Goal: Information Seeking & Learning: Learn about a topic

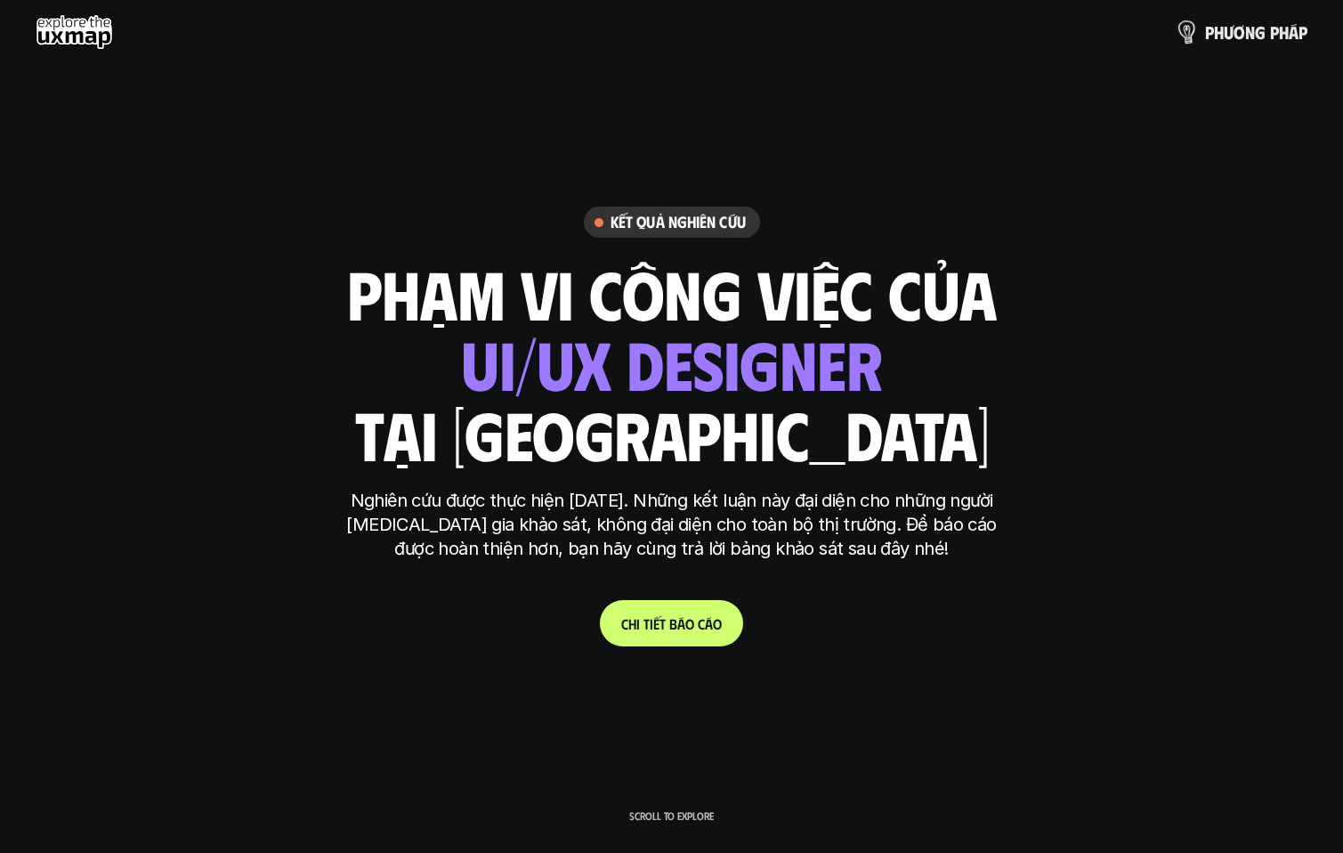
click at [1258, 31] on p "p h ư ơ n g p h á p" at bounding box center [1256, 32] width 102 height 20
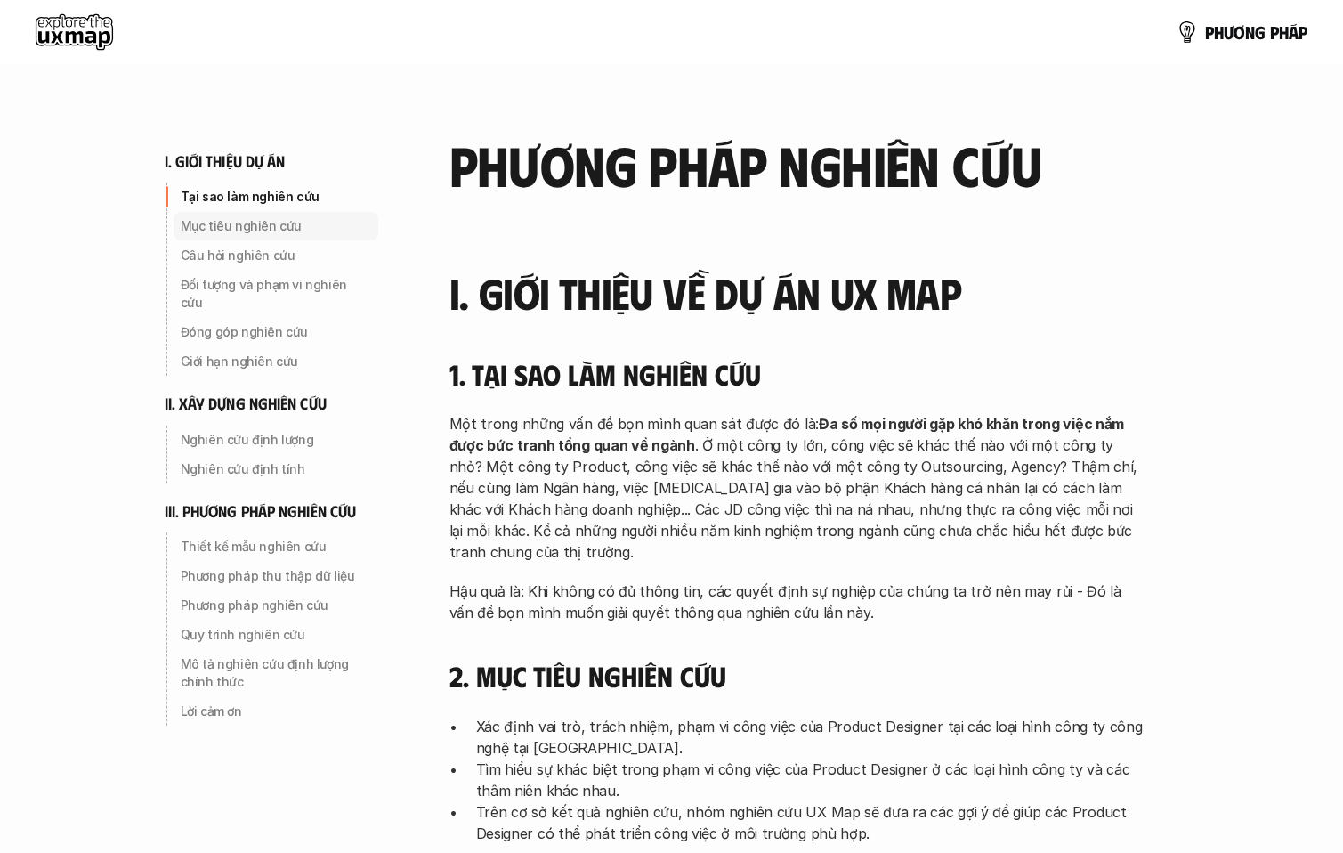
click at [233, 219] on p "Mục tiêu nghiên cứu" at bounding box center [276, 226] width 191 height 18
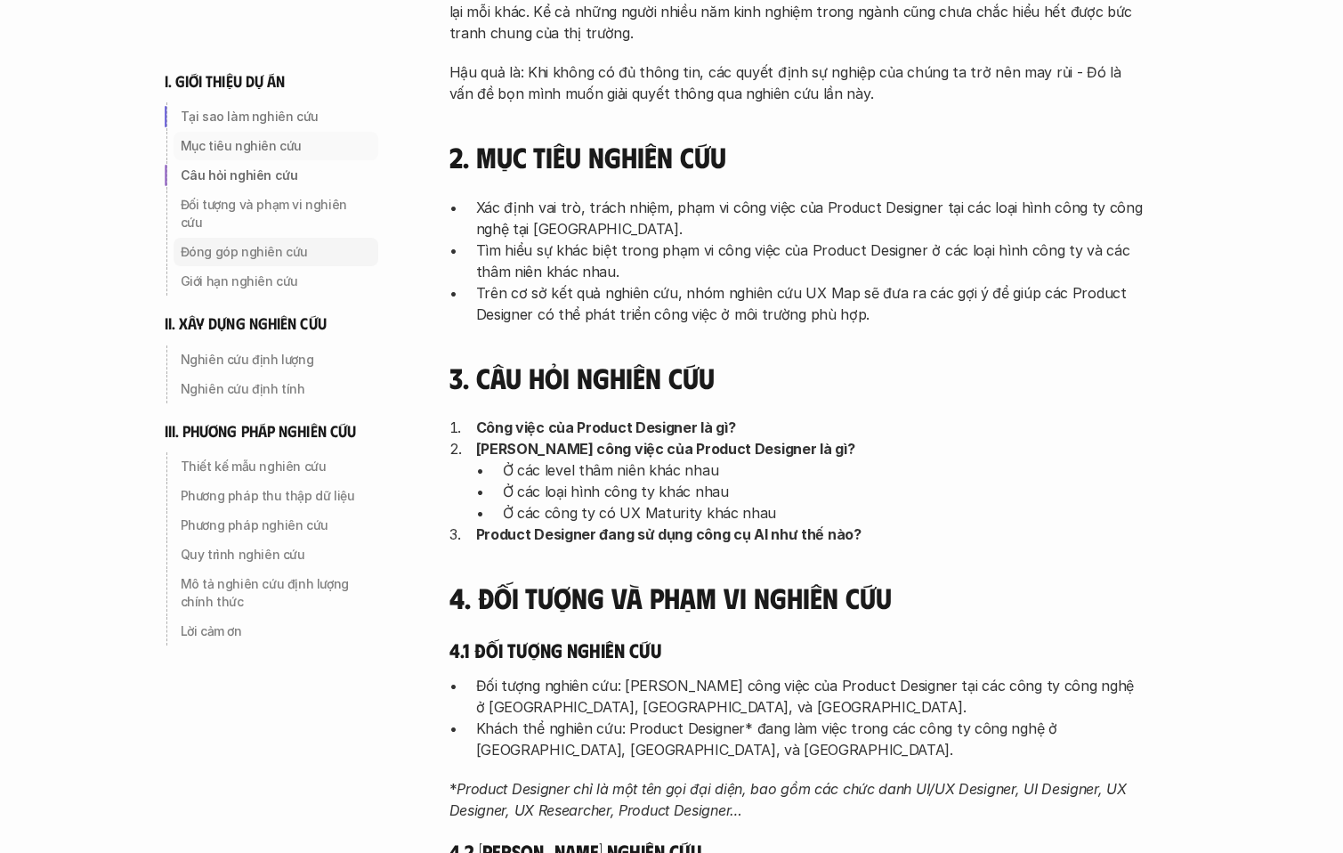
scroll to position [525, 0]
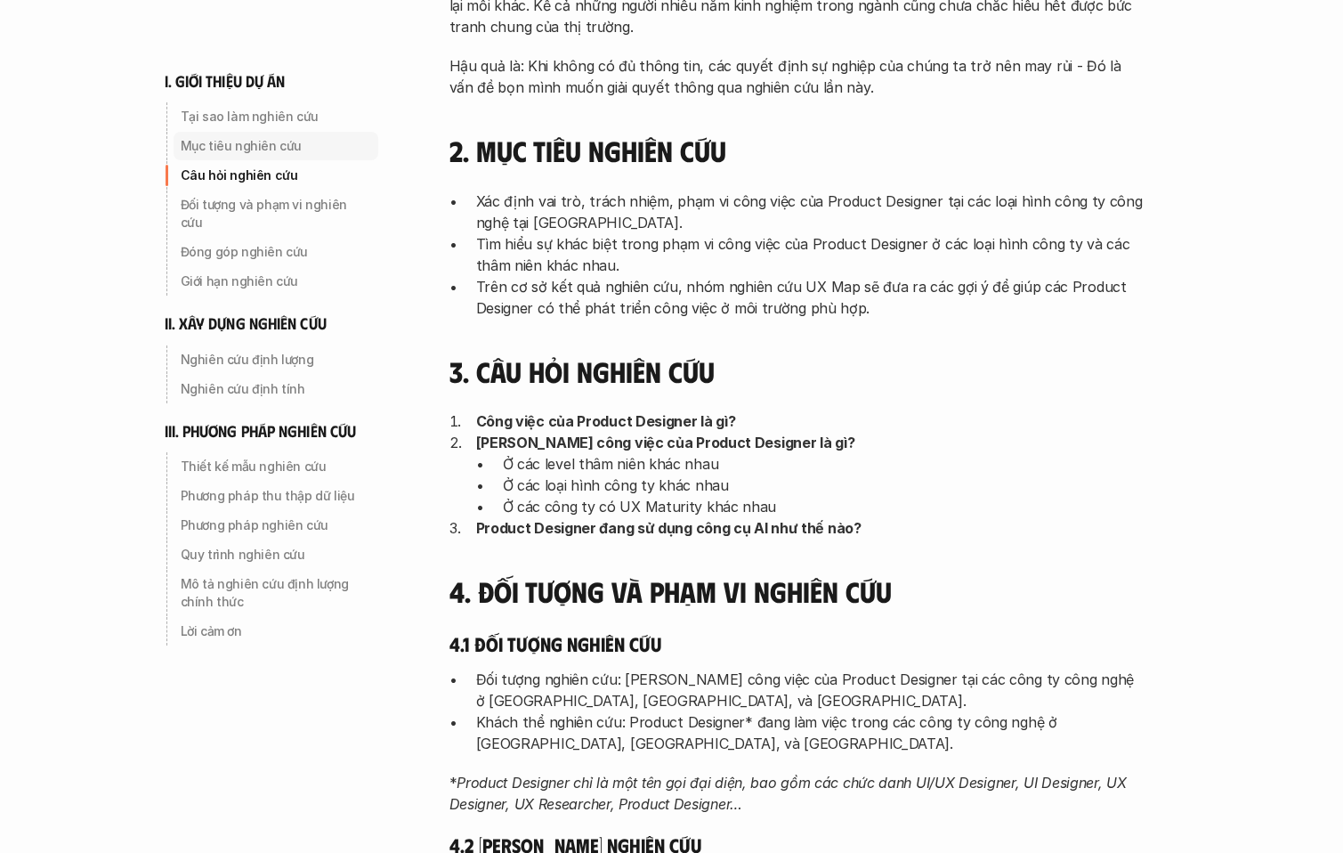
click at [259, 146] on p "Mục tiêu nghiên cứu" at bounding box center [276, 146] width 191 height 18
click at [298, 238] on div "Đóng góp nghiên cứu" at bounding box center [276, 252] width 205 height 28
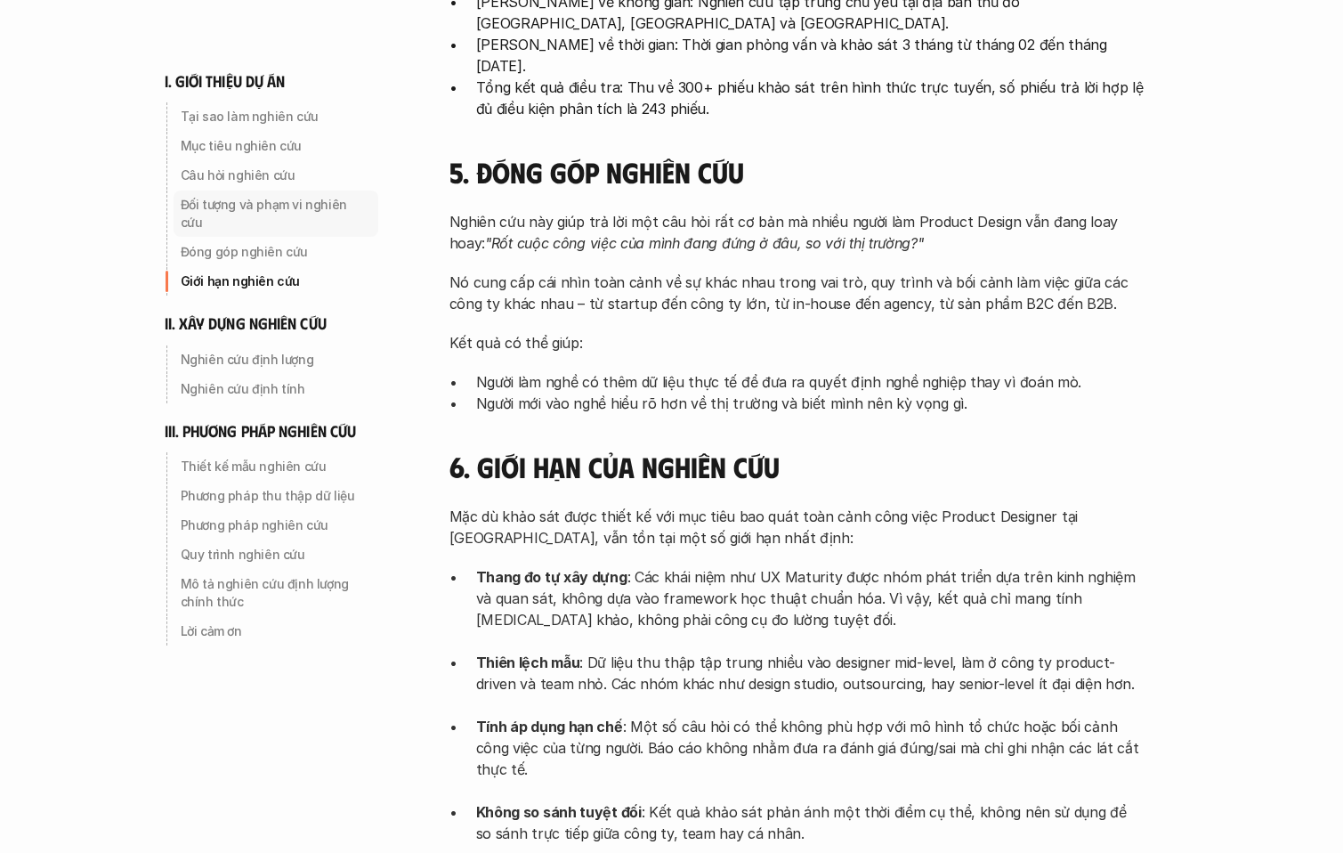
click at [299, 204] on p "Đối tượng và phạm vi nghiên cứu" at bounding box center [276, 214] width 191 height 36
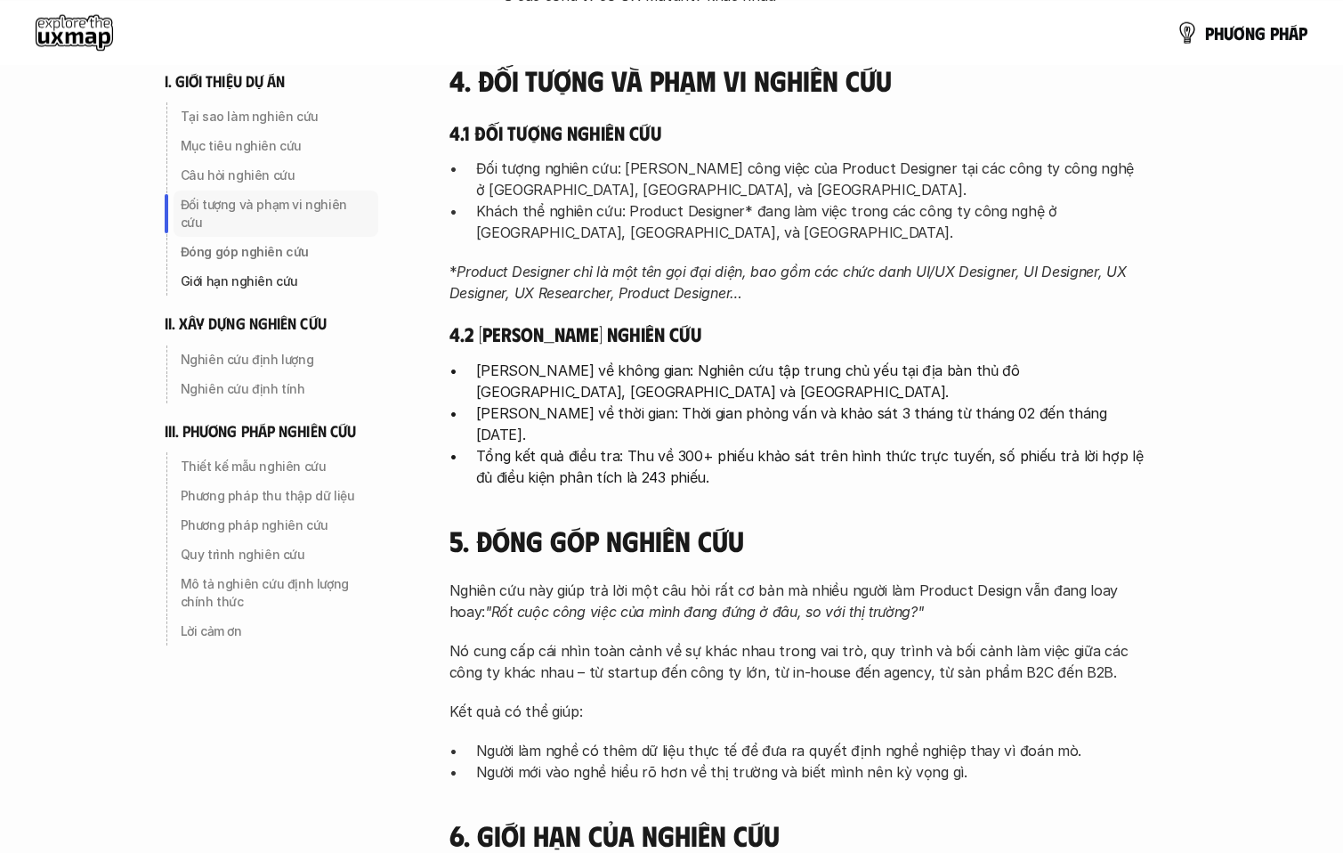
scroll to position [966, 0]
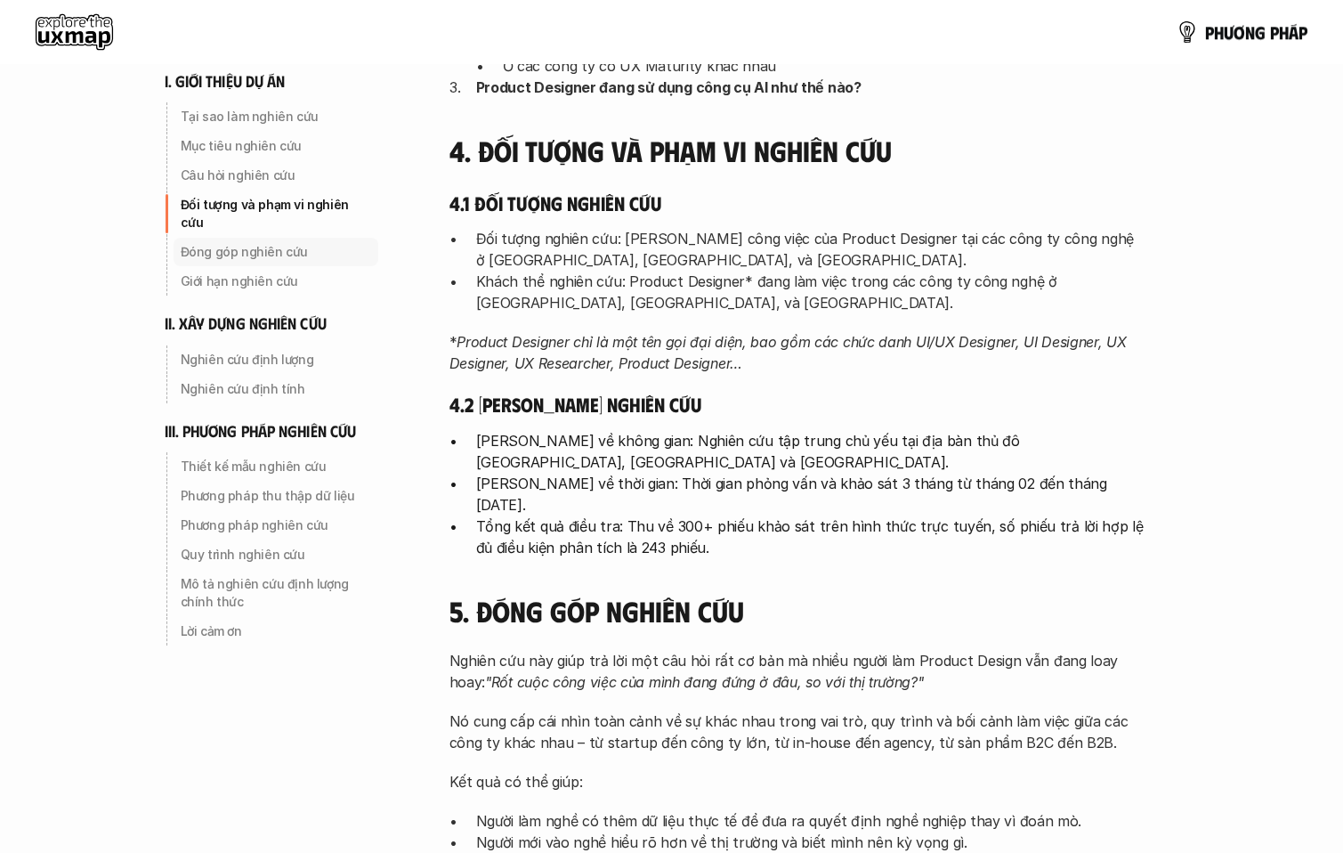
click at [296, 238] on div "Đóng góp nghiên cứu" at bounding box center [276, 252] width 205 height 28
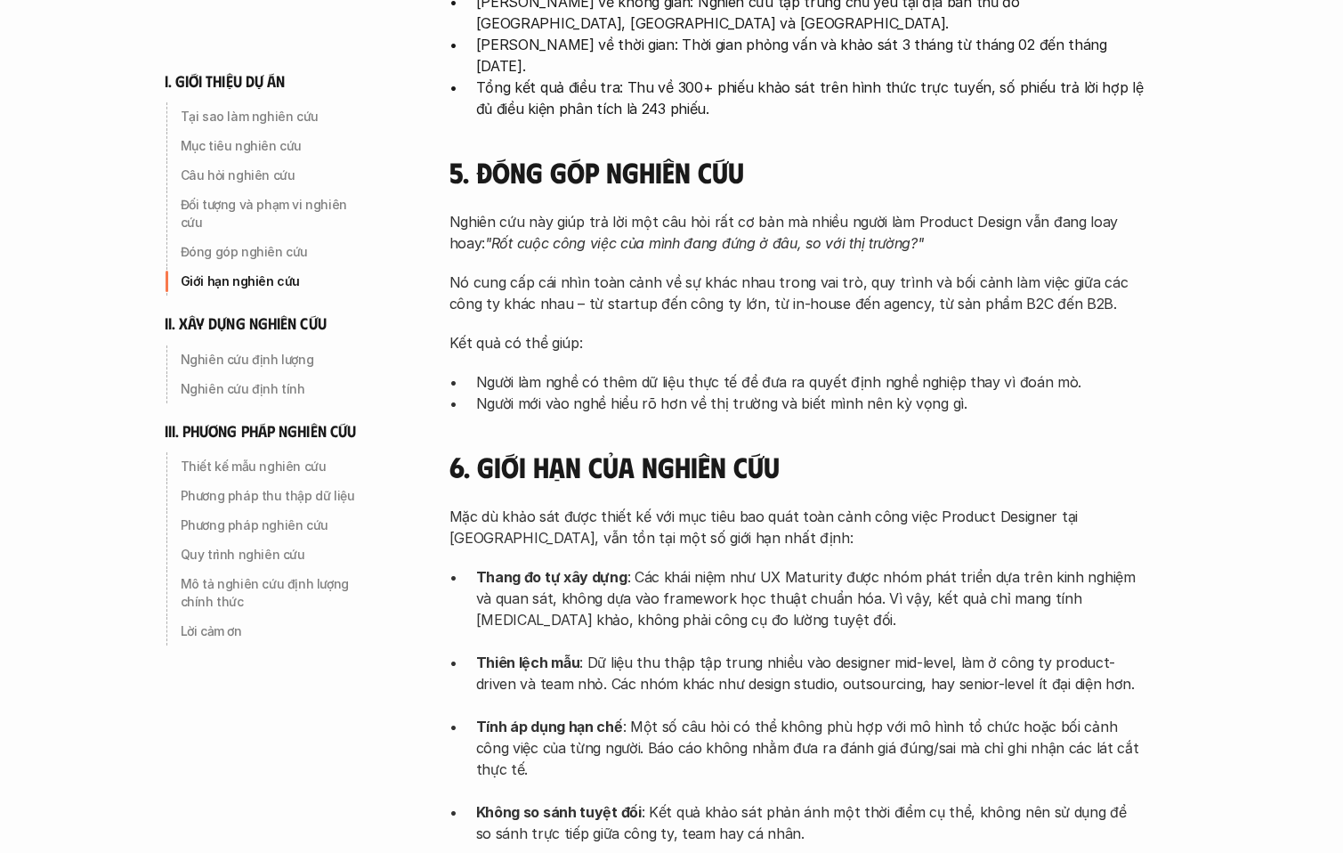
click at [290, 267] on div "Giới hạn nghiên cứu" at bounding box center [276, 281] width 205 height 28
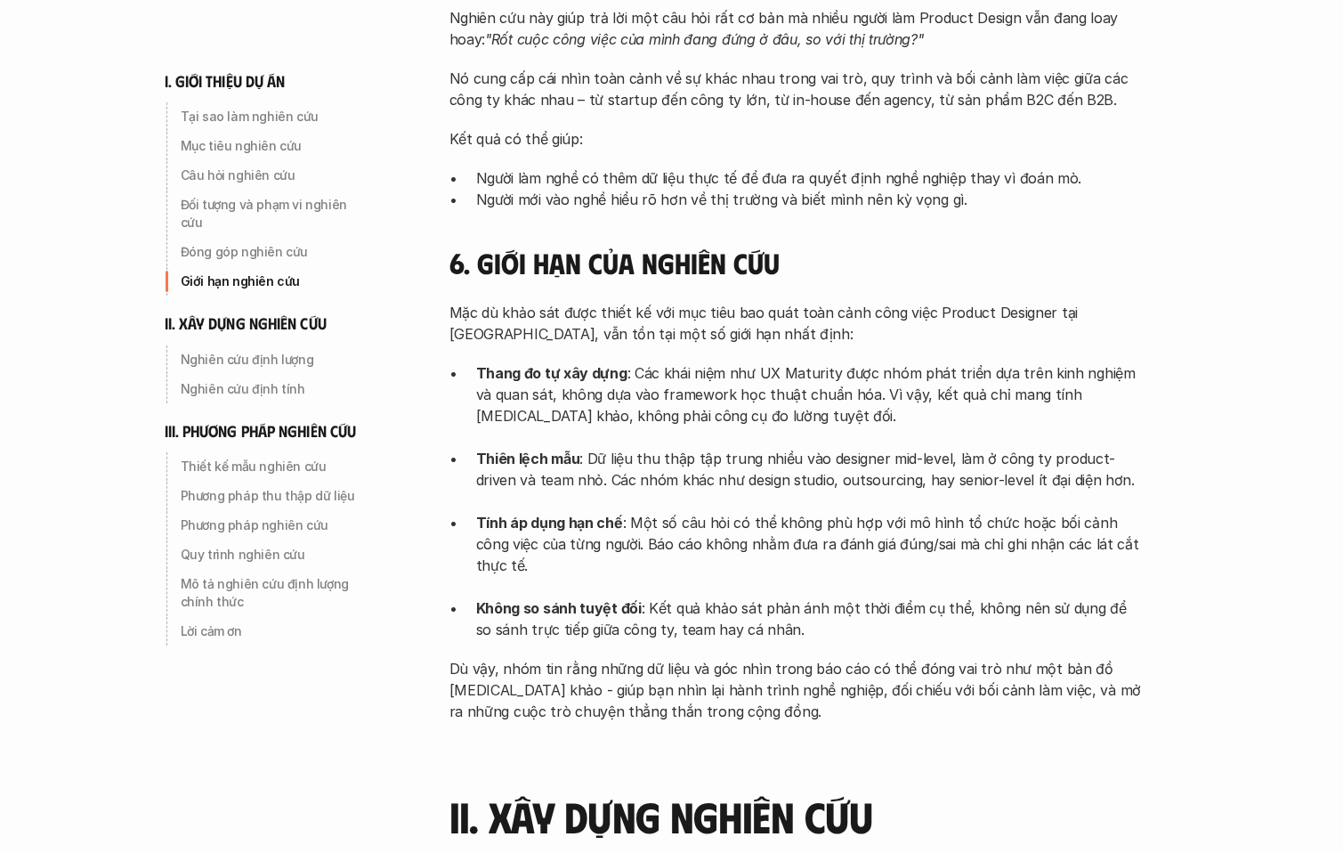
scroll to position [1700, 0]
